Goal: Find specific page/section: Find specific page/section

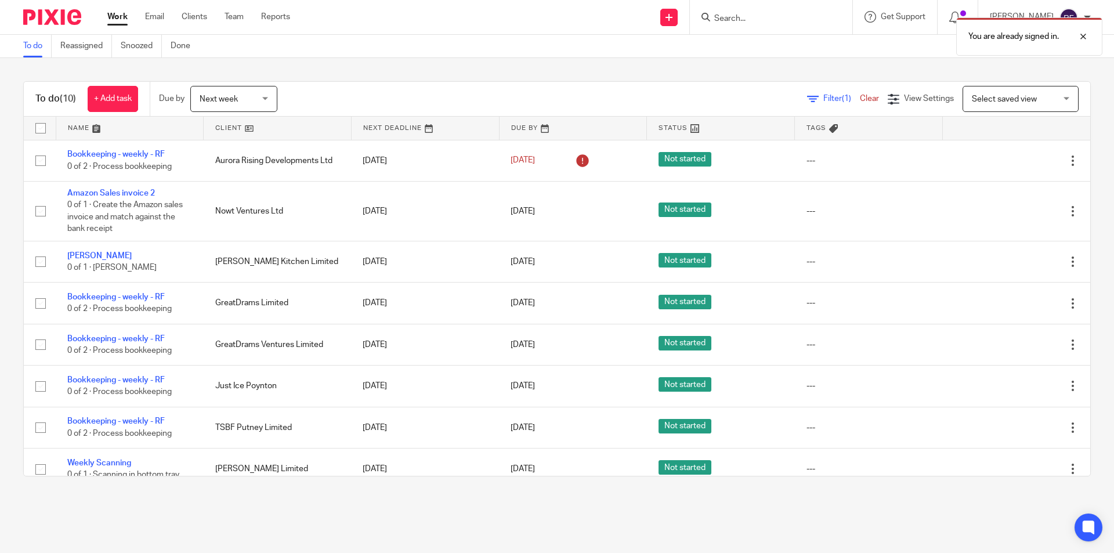
click at [770, 14] on div "You are already signed in." at bounding box center [830, 34] width 546 height 44
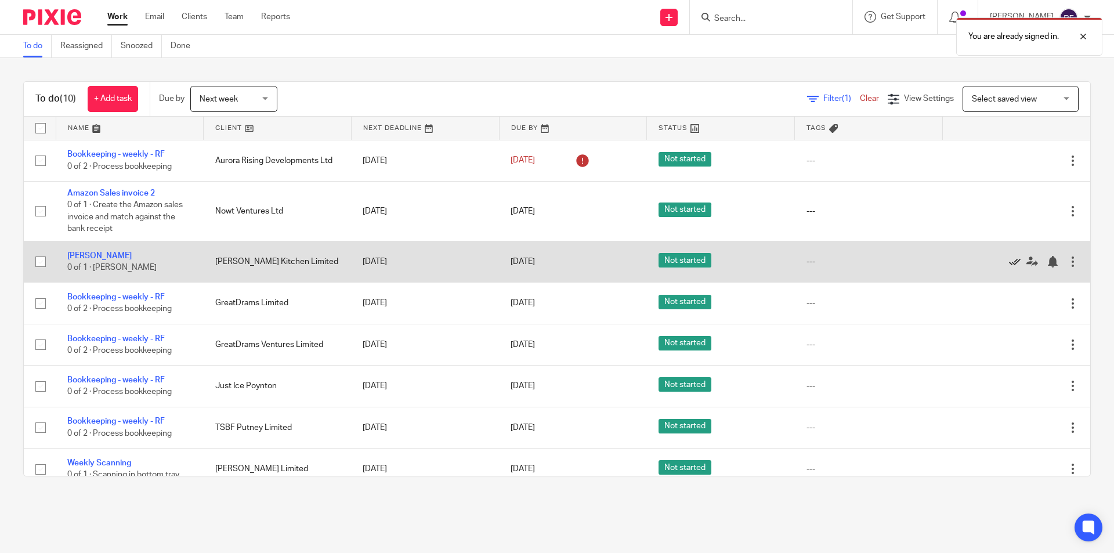
click at [1009, 265] on icon at bounding box center [1015, 262] width 12 height 12
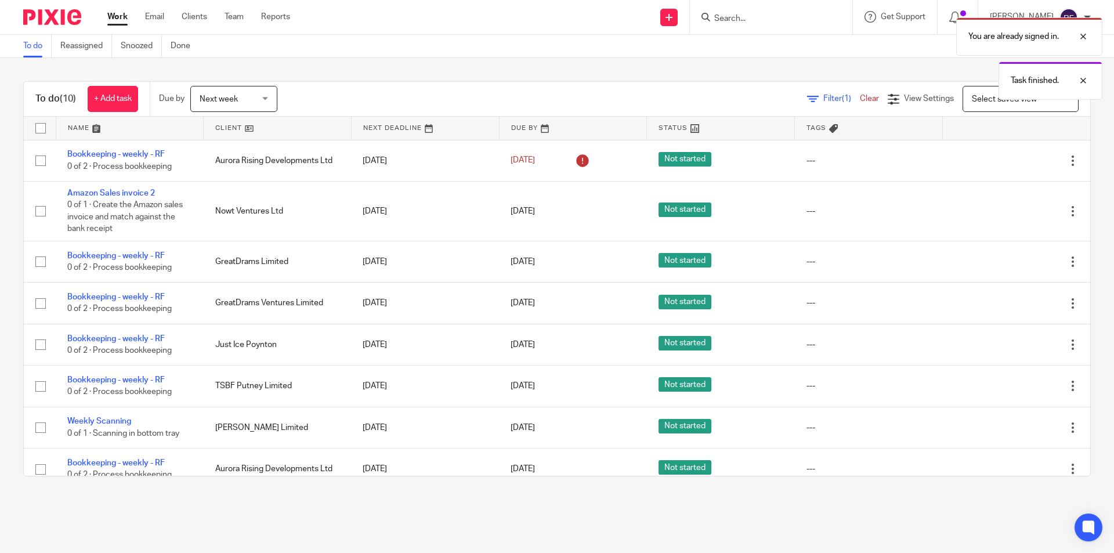
click at [1009, 265] on icon at bounding box center [1015, 262] width 12 height 12
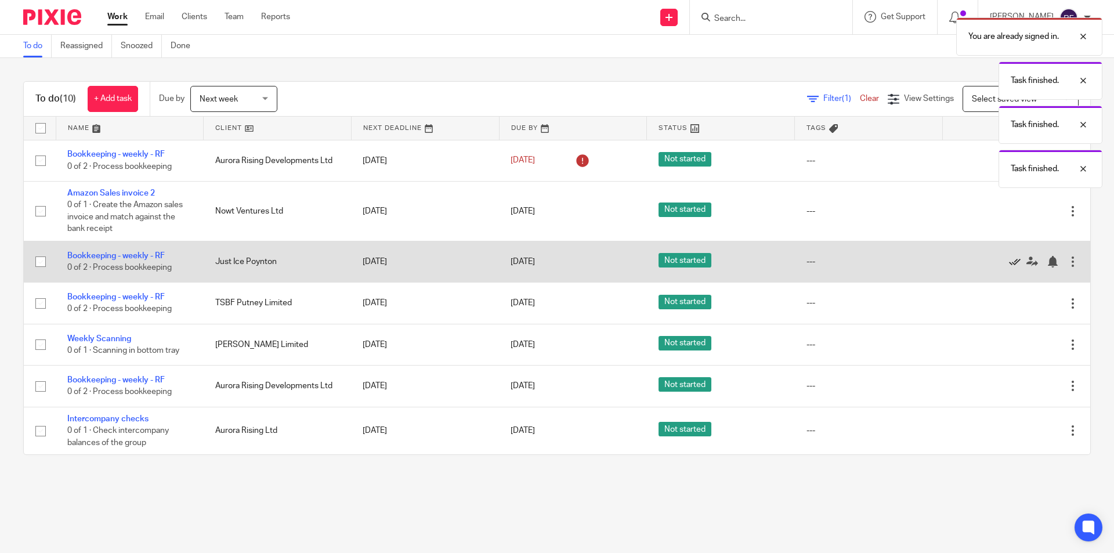
click at [1009, 262] on icon at bounding box center [1015, 262] width 12 height 12
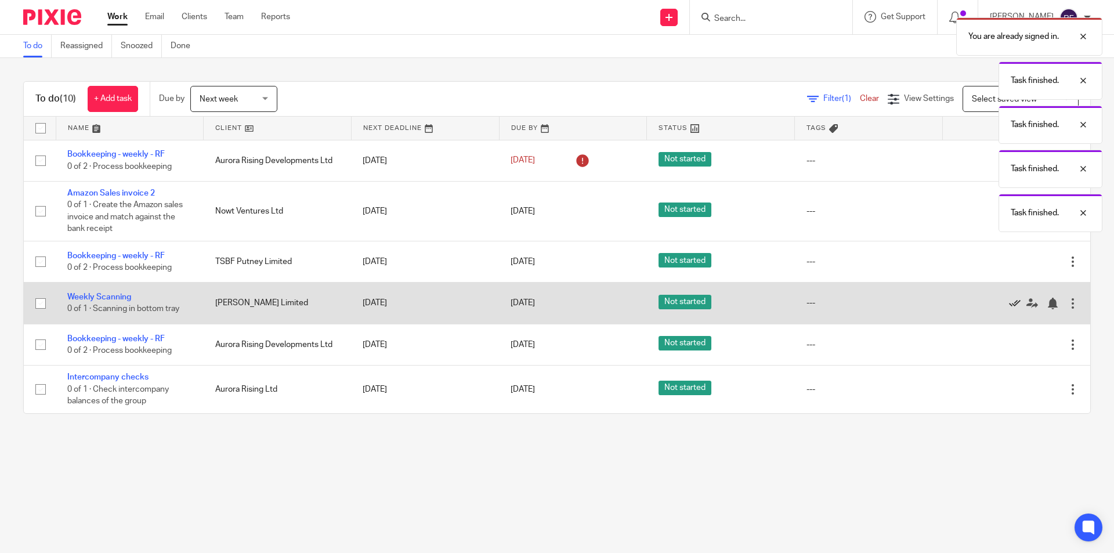
click at [1009, 302] on icon at bounding box center [1015, 304] width 12 height 12
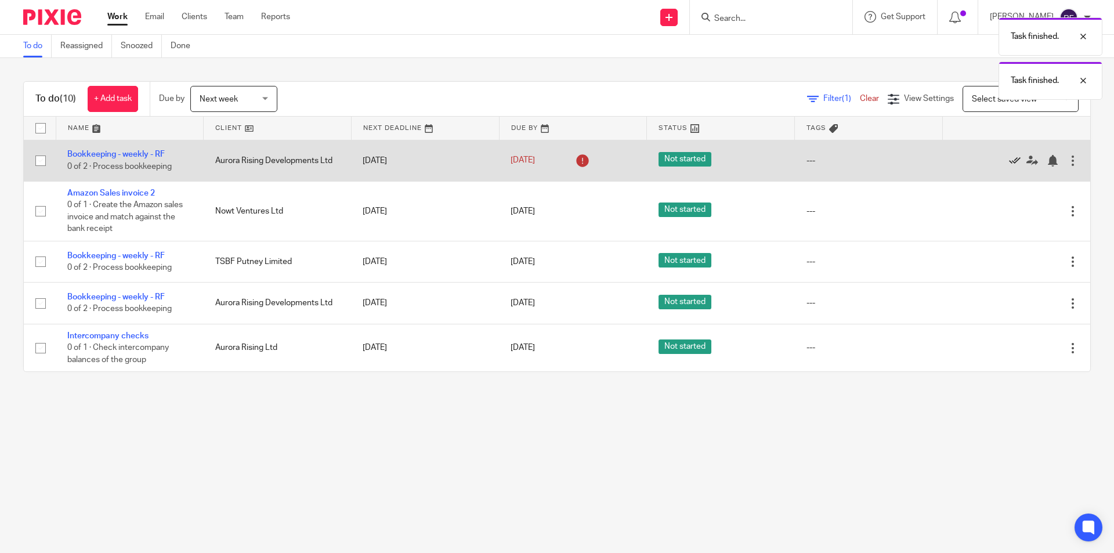
click at [1009, 161] on icon at bounding box center [1015, 161] width 12 height 12
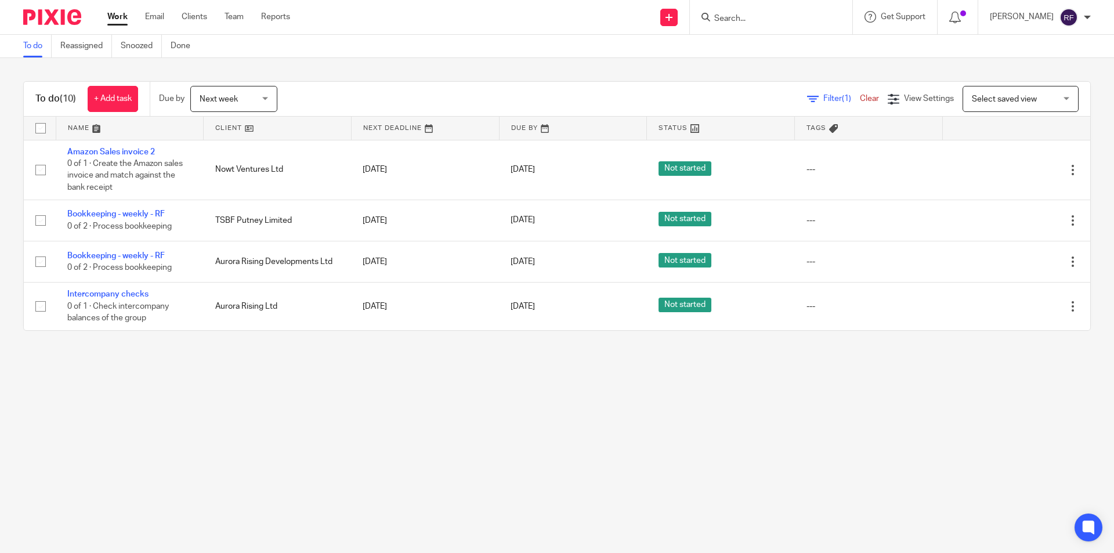
click at [770, 19] on input "Search" at bounding box center [765, 19] width 104 height 10
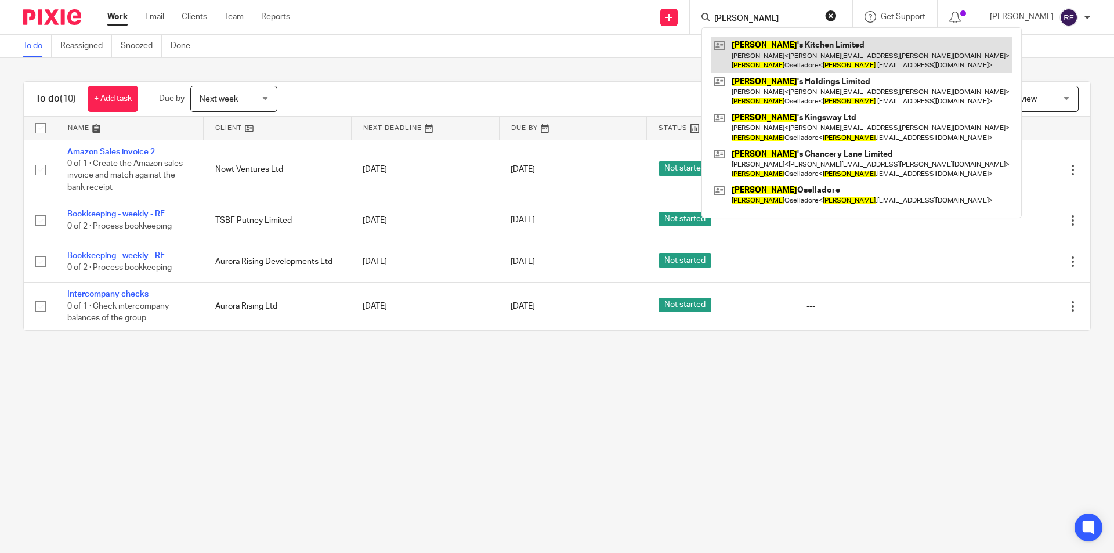
type input "guido"
click at [795, 50] on link at bounding box center [862, 55] width 302 height 36
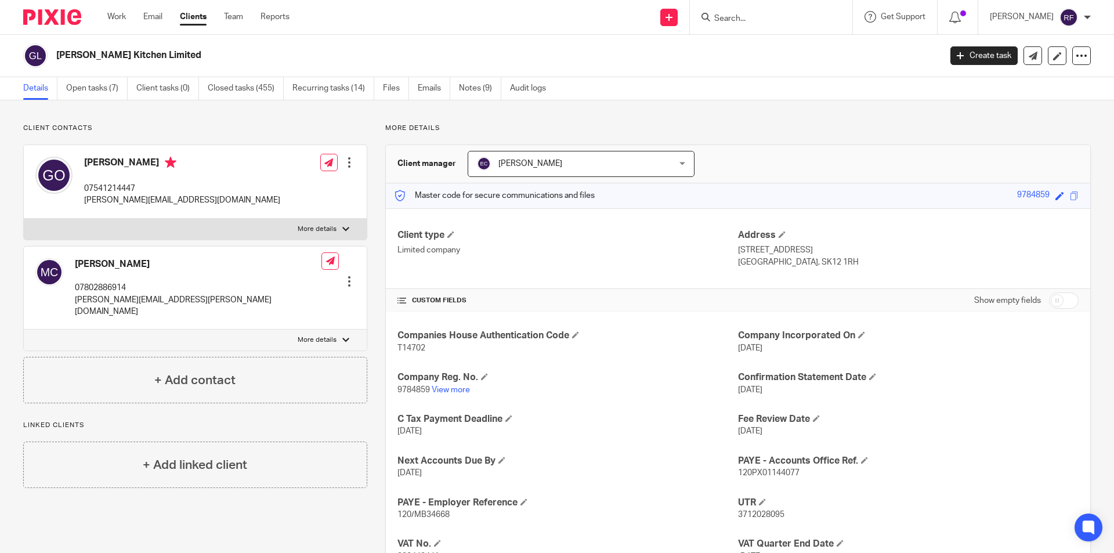
click at [752, 14] on input "Search" at bounding box center [765, 19] width 104 height 10
click at [468, 87] on link "Notes (9)" at bounding box center [480, 88] width 42 height 23
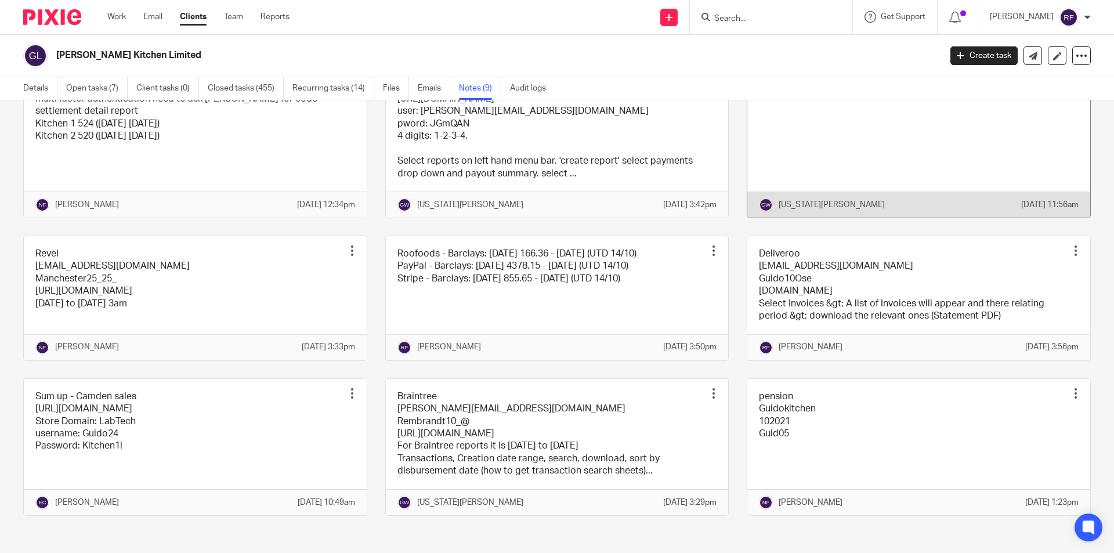
scroll to position [174, 0]
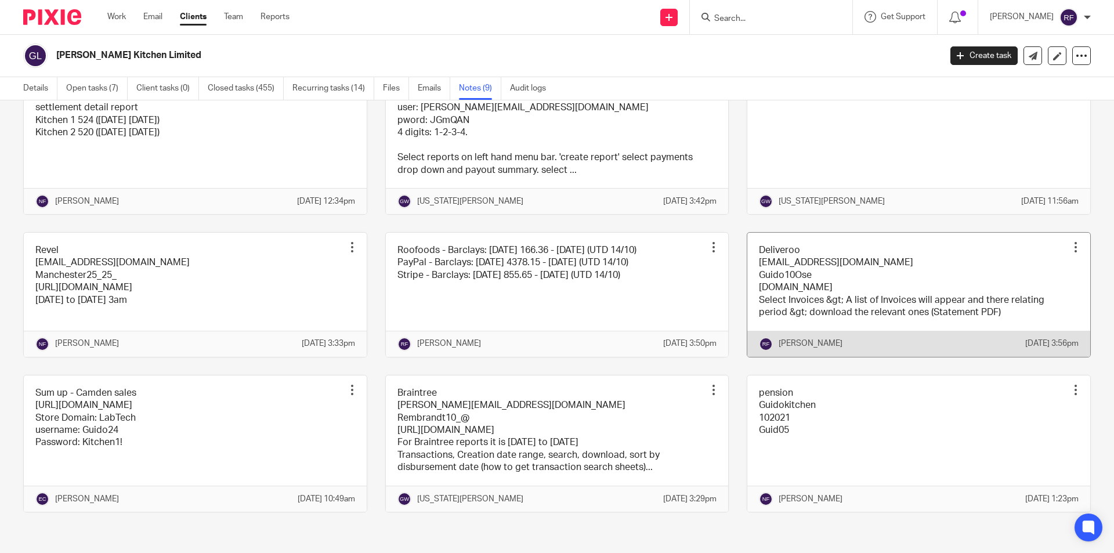
click at [905, 257] on link at bounding box center [919, 295] width 343 height 124
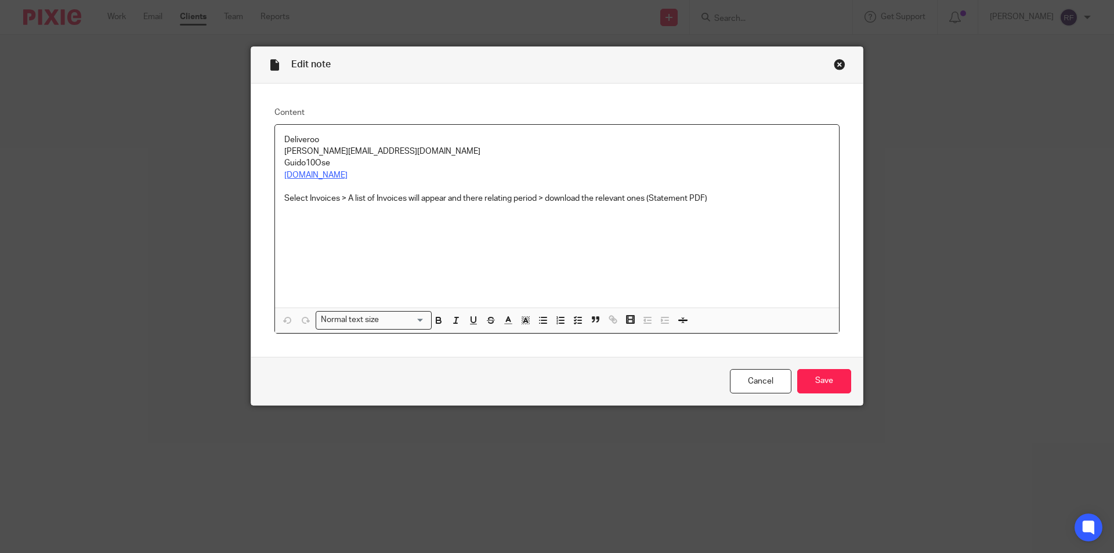
click at [348, 175] on link "[DOMAIN_NAME]" at bounding box center [315, 175] width 63 height 8
click at [377, 194] on link "https://restaurant-hub.deliveroo.net/" at bounding box center [357, 198] width 83 height 12
click at [395, 146] on p "[PERSON_NAME][EMAIL_ADDRESS][DOMAIN_NAME]" at bounding box center [557, 152] width 546 height 12
drag, startPoint x: 395, startPoint y: 146, endPoint x: 218, endPoint y: 154, distance: 177.8
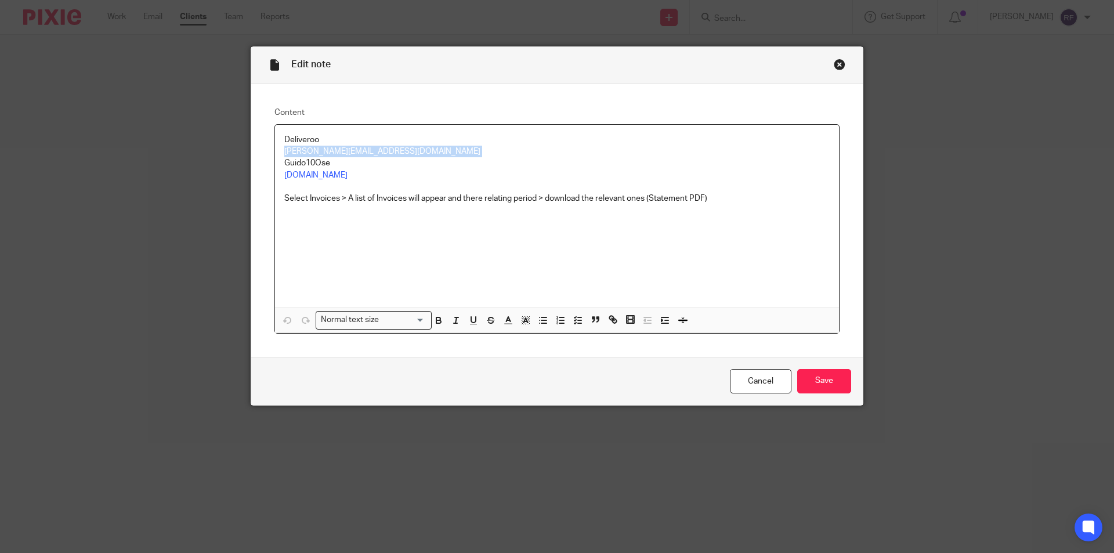
click at [218, 154] on div "Edit note Content Deliveroo guido.oselladore@gmail.com Guido10Ose restaurant-hu…" at bounding box center [557, 276] width 1114 height 553
copy p "[PERSON_NAME][EMAIL_ADDRESS][DOMAIN_NAME]"
drag, startPoint x: 365, startPoint y: 164, endPoint x: 235, endPoint y: 164, distance: 129.4
click at [235, 164] on div "Edit note Content Deliveroo guido.oselladore@gmail.com Guido10Ose restaurant-hu…" at bounding box center [557, 276] width 1114 height 553
copy p "Guido10Ose"
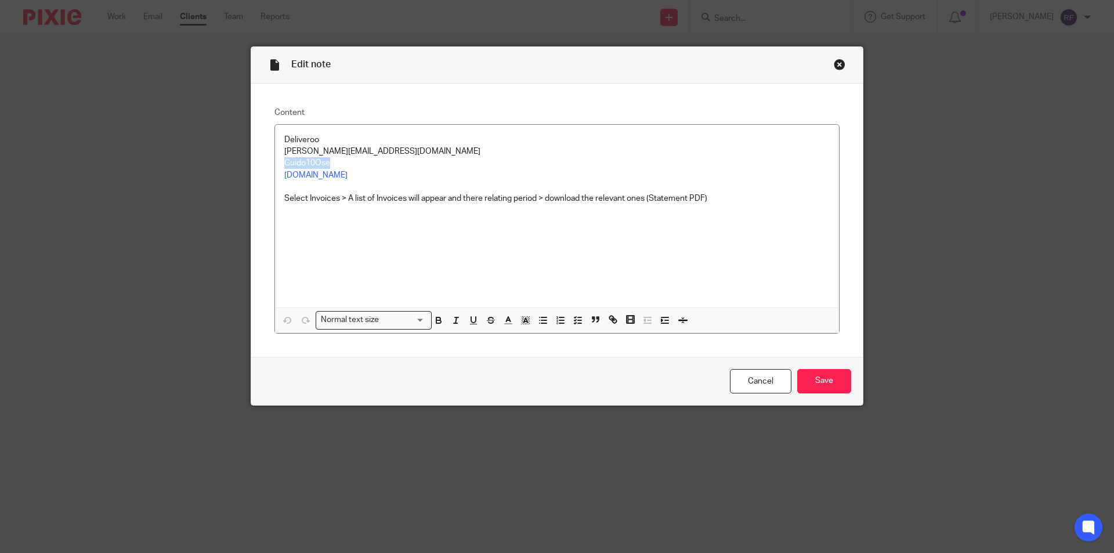
click at [834, 62] on div "Close this dialog window" at bounding box center [840, 65] width 12 height 12
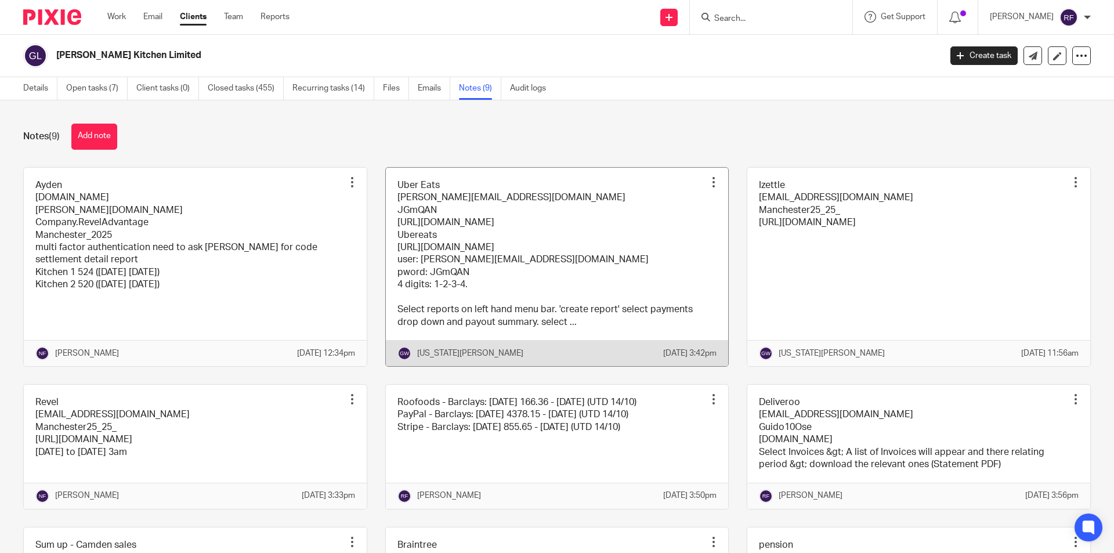
click at [475, 250] on link at bounding box center [557, 267] width 343 height 199
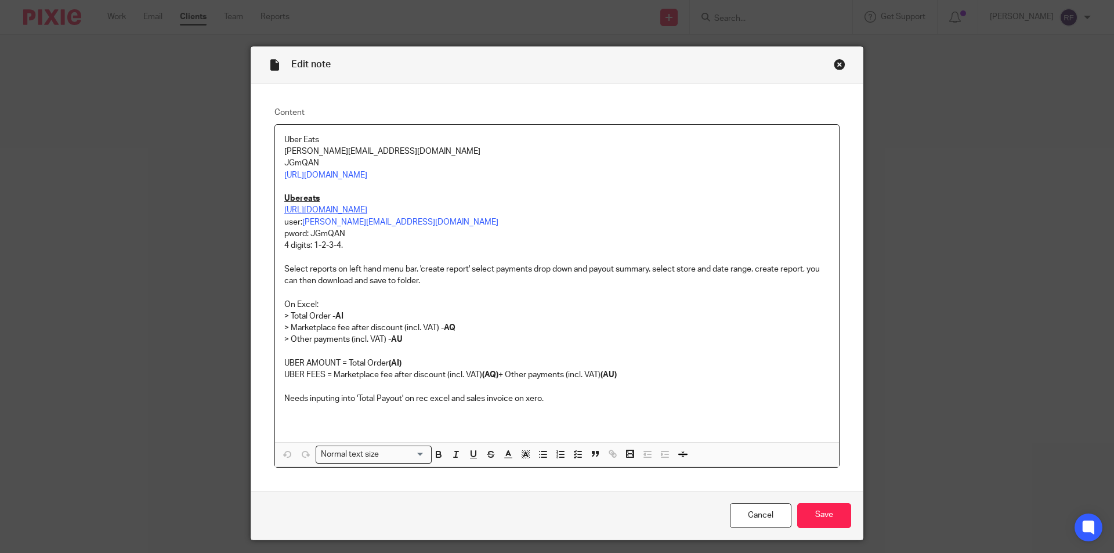
click at [339, 208] on link "https://merchants.ubereats.com/manager" at bounding box center [325, 210] width 83 height 8
click at [355, 231] on link "https://merchants.ubereats.com/manager" at bounding box center [363, 233] width 83 height 12
click at [549, 171] on p "https://restaurant.uber.com/" at bounding box center [557, 175] width 546 height 12
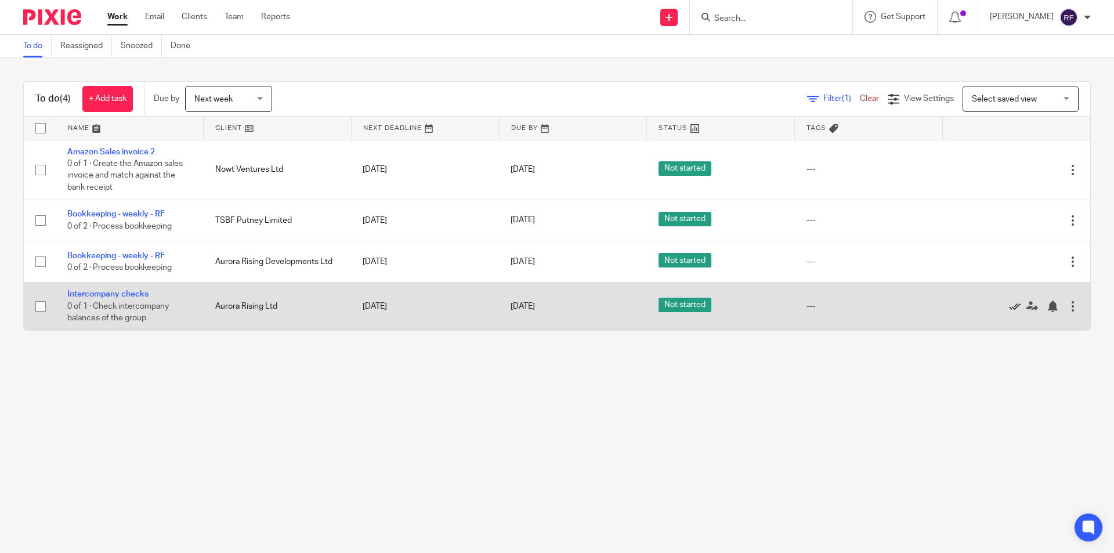
click at [1009, 306] on icon at bounding box center [1015, 307] width 12 height 12
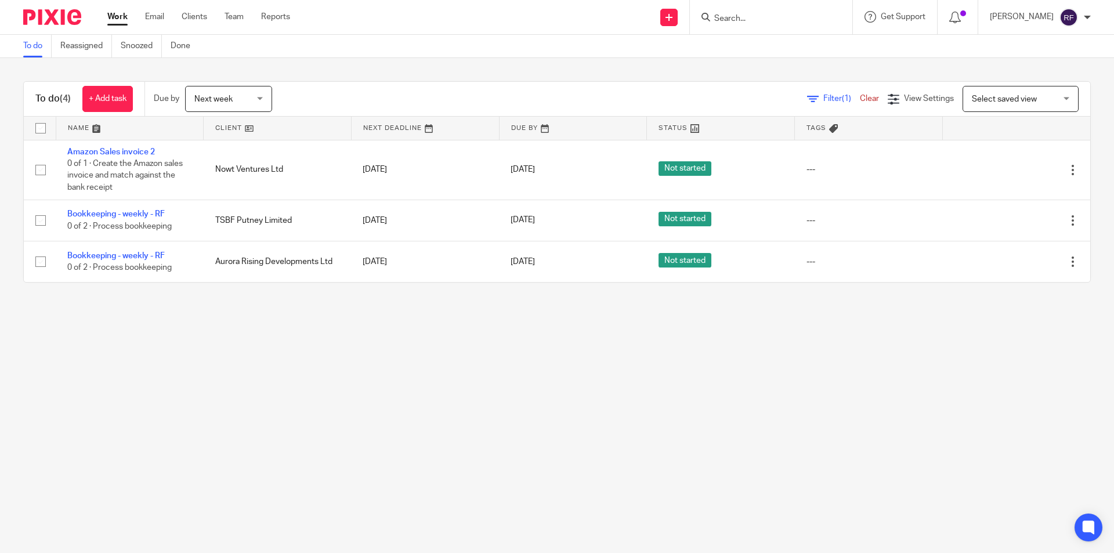
drag, startPoint x: 1058, startPoint y: 483, endPoint x: 1045, endPoint y: 478, distance: 14.3
click at [1056, 483] on main "To do Reassigned Snoozed Done To do (4) + Add task Due by Next week Next week […" at bounding box center [557, 276] width 1114 height 553
click at [793, 360] on main "To do Reassigned Snoozed Done To do (4) + Add task Due by Next week Next week […" at bounding box center [557, 276] width 1114 height 553
